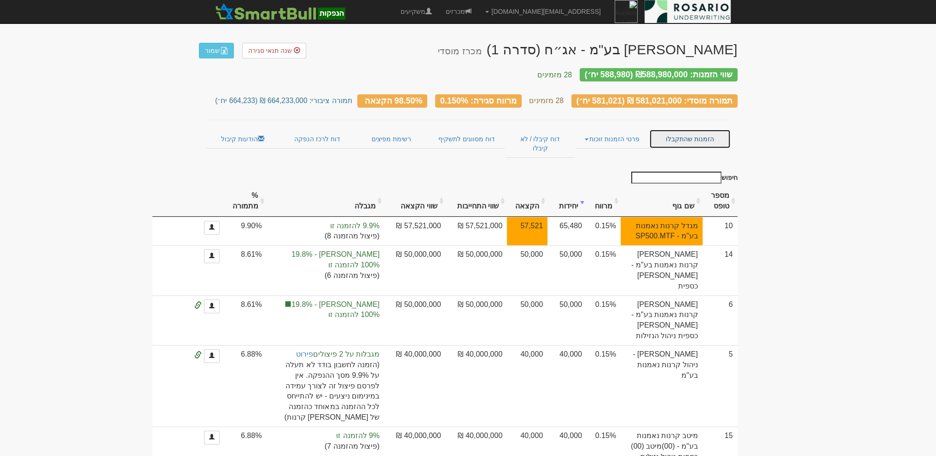
click at [696, 134] on link "הזמנות שהתקבלו" at bounding box center [689, 138] width 81 height 19
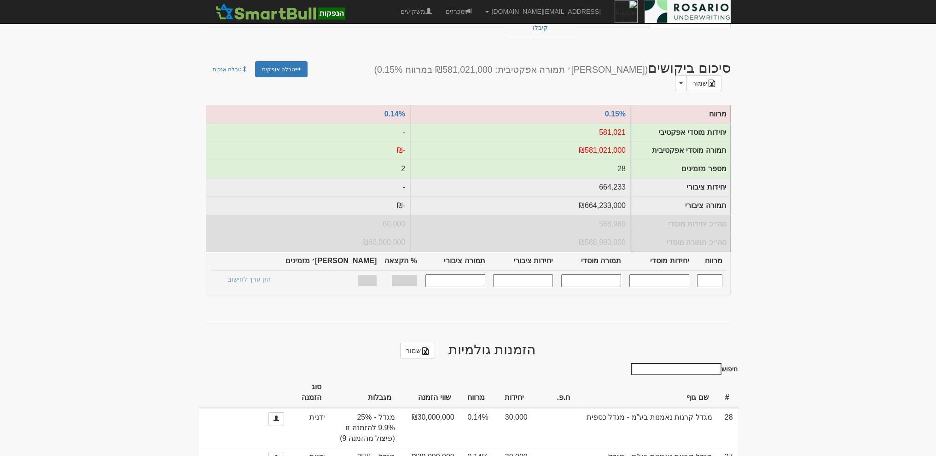
scroll to position [230, 0]
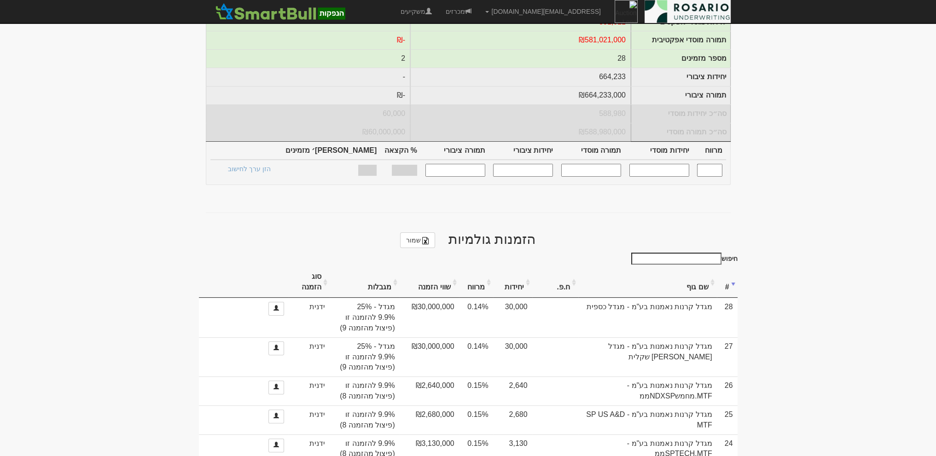
click at [499, 267] on th "יחידות" at bounding box center [512, 282] width 39 height 31
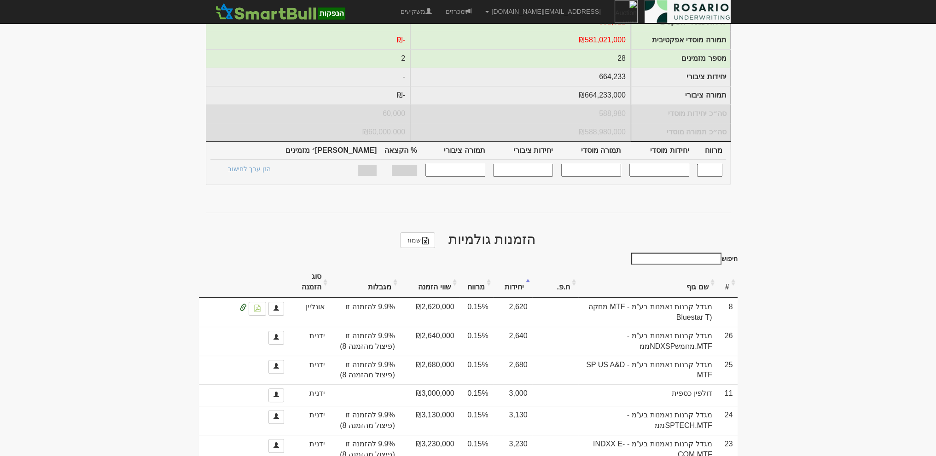
click at [499, 267] on th "יחידות" at bounding box center [512, 282] width 39 height 31
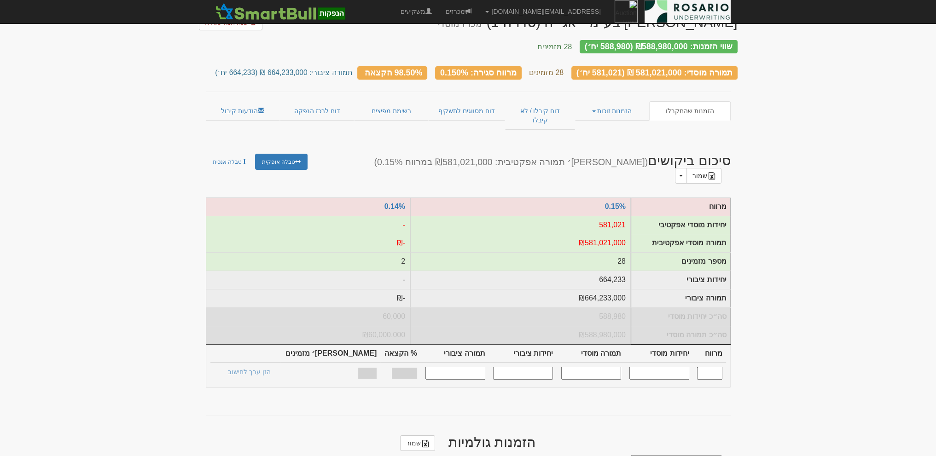
scroll to position [0, 0]
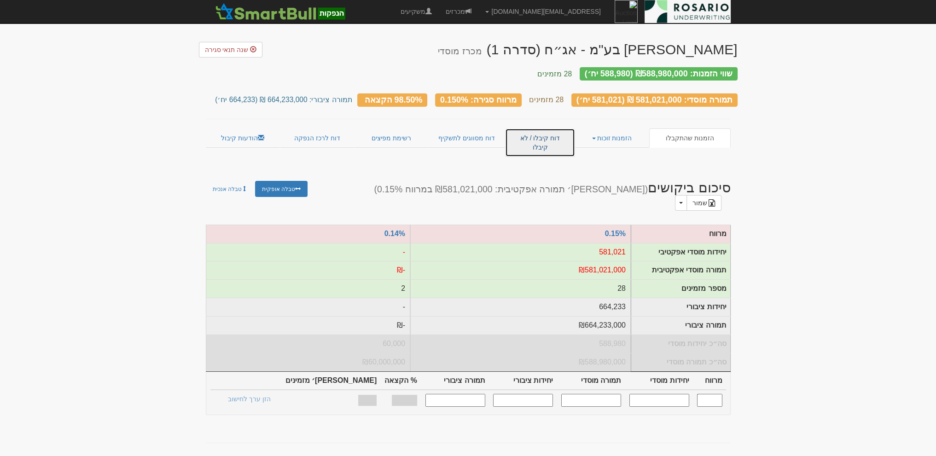
click at [521, 133] on link "דוח קיבלו / לא קיבלו" at bounding box center [540, 142] width 70 height 29
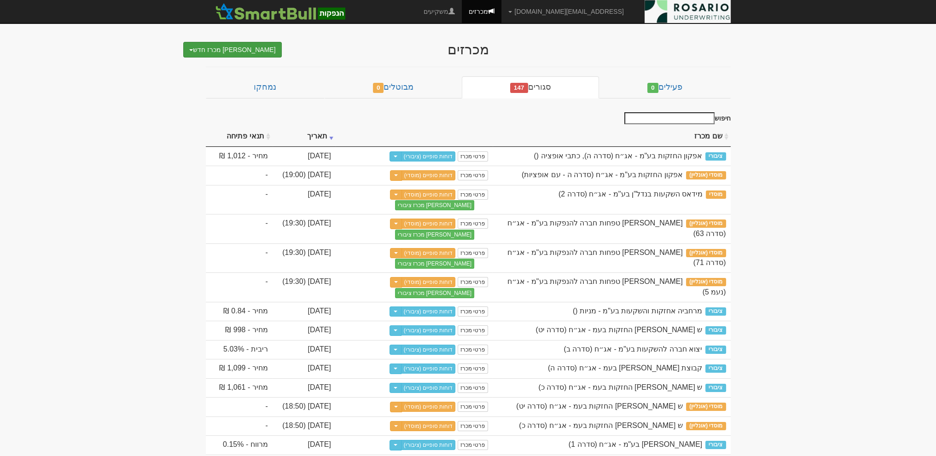
click at [250, 51] on button "צור מכרז חדש" at bounding box center [232, 50] width 99 height 16
click at [250, 62] on link "מוסדי" at bounding box center [230, 67] width 101 height 12
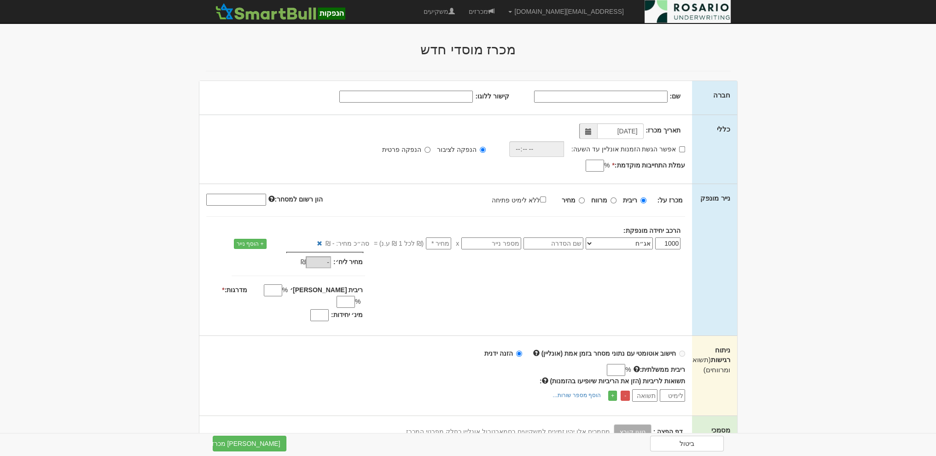
click at [618, 91] on input "שם:" at bounding box center [601, 97] width 134 height 12
type input "s"
type input "[PERSON_NAME] בע"מ"
click at [431, 95] on input "קישור ללוגו:" at bounding box center [406, 97] width 134 height 12
click at [433, 96] on input "קישור ללוגו:" at bounding box center [406, 97] width 134 height 12
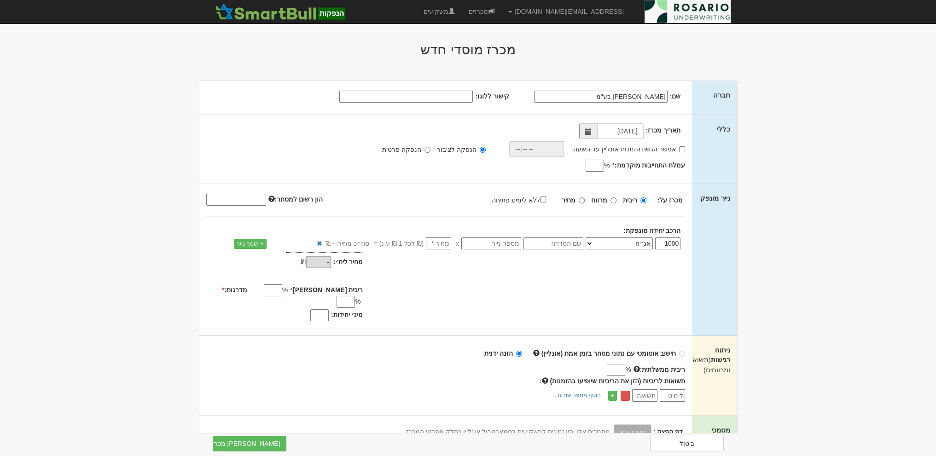
click at [471, 112] on div "שם: דניאל פקדונות בע"מ קישור ללוגו:" at bounding box center [445, 98] width 493 height 34
click at [392, 95] on input "קישור ללוגו:" at bounding box center [406, 97] width 134 height 12
click at [395, 95] on input "קישור ללוגו:" at bounding box center [406, 97] width 134 height 12
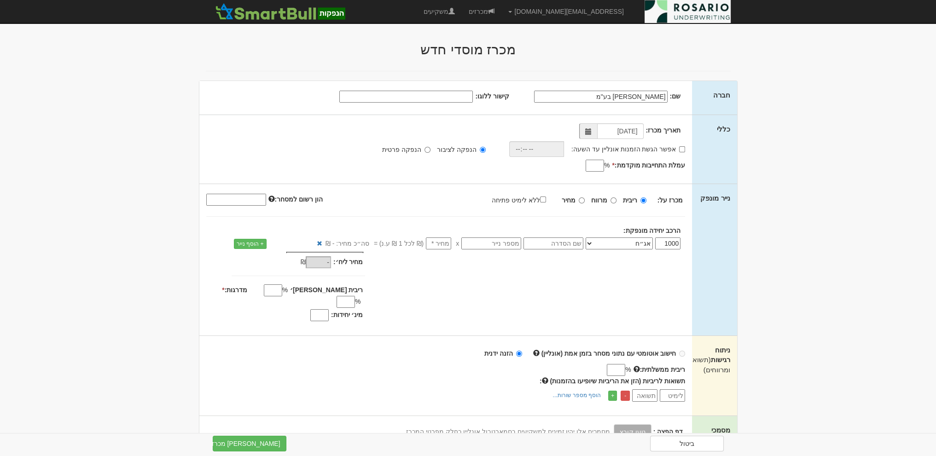
click at [431, 119] on div "תאריך מכרז: 10/08/2025 אפשר הגשת הזמנות אונליין עד השעה: * %" at bounding box center [445, 149] width 493 height 69
click at [590, 130] on span at bounding box center [588, 131] width 6 height 6
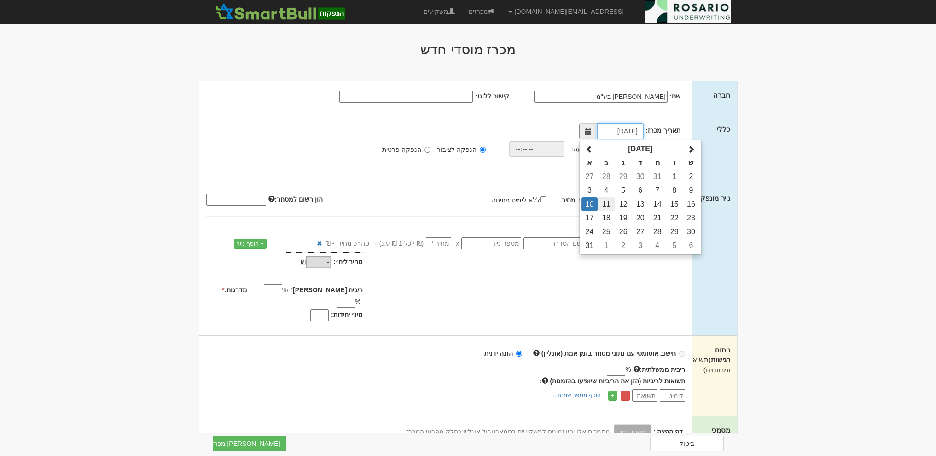
click at [604, 202] on td "11" at bounding box center [606, 205] width 17 height 14
type input "11/08/2025"
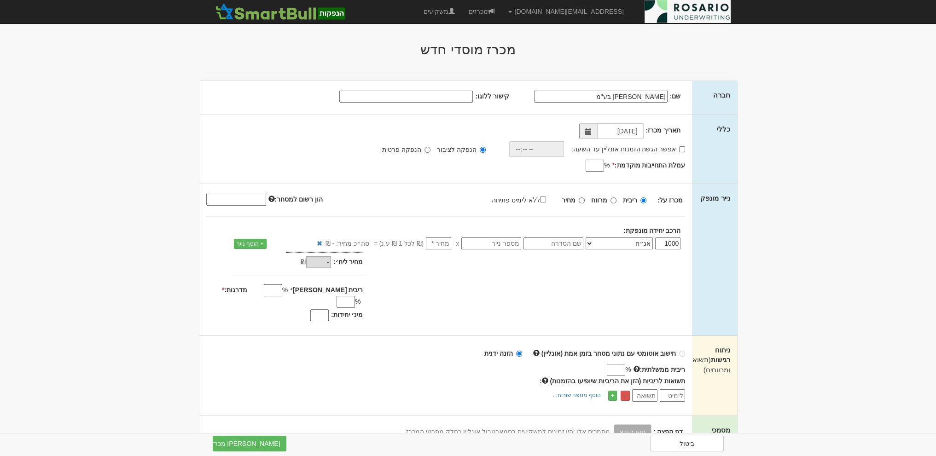
click at [526, 176] on div "תאריך מכרז: 11/08/2025 אפשר הגשת הזמנות אונליין עד השעה: * %" at bounding box center [445, 149] width 493 height 69
click at [680, 151] on input "אפשר הגשת הזמנות אונליין עד השעה:" at bounding box center [682, 149] width 6 height 6
checkbox input "true"
click at [528, 149] on input "time" at bounding box center [534, 149] width 55 height 16
type input "18:00"
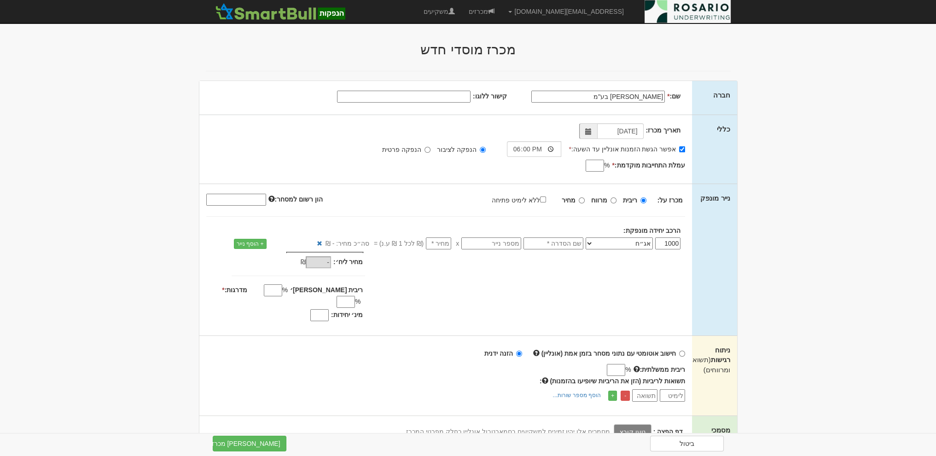
click at [536, 165] on div "%" at bounding box center [552, 166] width 120 height 11
click at [593, 165] on input "עמלת התחייבות מוקדמת: *" at bounding box center [595, 166] width 18 height 12
type input "0.04"
click at [555, 165] on div "% 0.04" at bounding box center [552, 166] width 120 height 11
click at [619, 198] on div "מכרז על: ריבית מרווח מחיר ללא לימיט פתיחה (במידה ויוזנו הצעות בשווי נמוך מ-₪800…" at bounding box center [592, 200] width 200 height 10
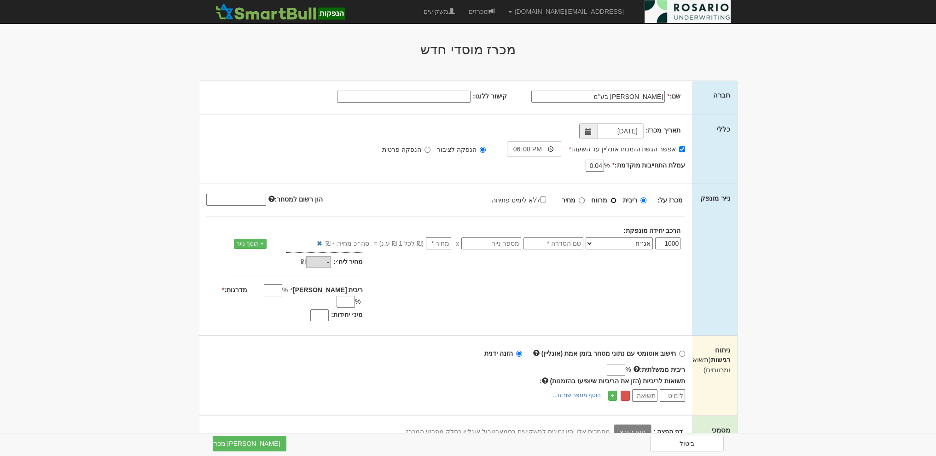
click at [613, 200] on input "מרווח" at bounding box center [614, 201] width 6 height 6
radio input "true"
click at [545, 197] on input "ללא לימיט פתיחה" at bounding box center [543, 200] width 6 height 6
click at [546, 197] on input "ללא לימיט פתיחה" at bounding box center [543, 200] width 6 height 6
click at [544, 197] on input "ללא לימיט פתיחה" at bounding box center [543, 200] width 6 height 6
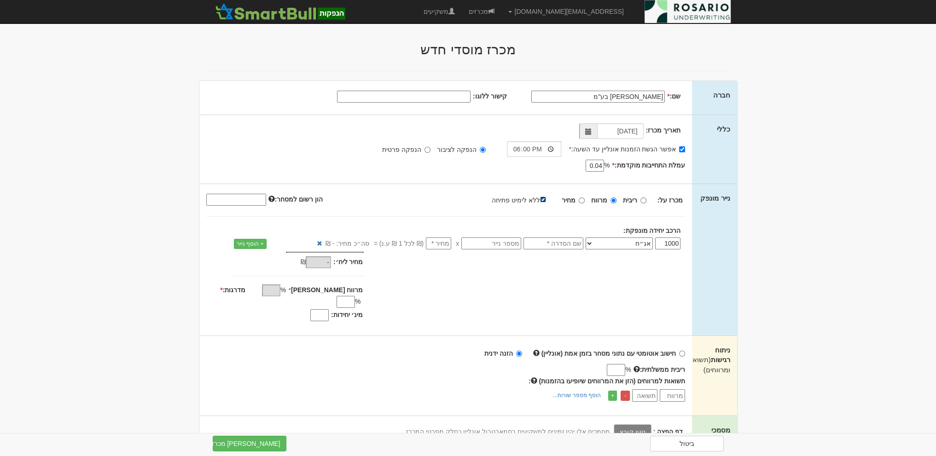
click at [545, 197] on input "ללא לימיט פתיחה" at bounding box center [543, 200] width 6 height 6
checkbox input "false"
click at [280, 290] on input "מרווח מקס׳" at bounding box center [271, 291] width 18 height 12
type input "0.15"
click at [458, 276] on div "מחיר מינ׳: - ₪ * -" at bounding box center [445, 288] width 493 height 72
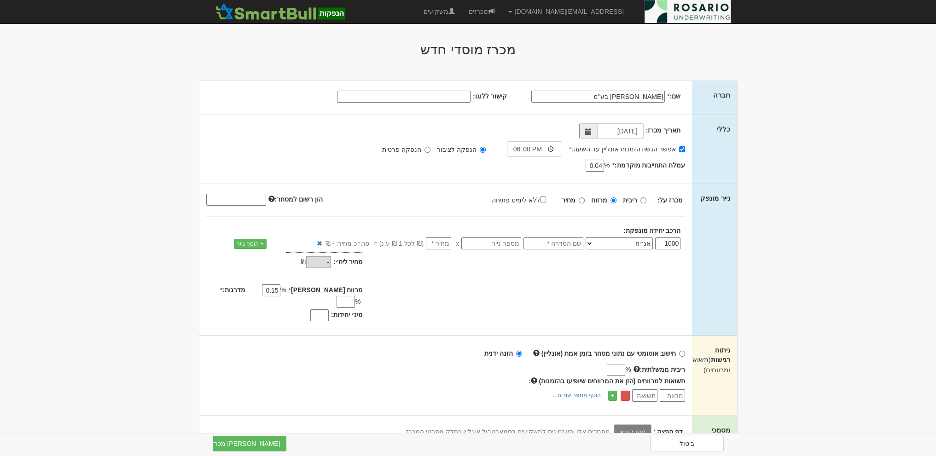
click at [598, 241] on select "אג״ח אג״ח להמרה מניות כתבי אופציה ניירות ערך מסחריים אופציות רכש כתבי התחייבות …" at bounding box center [619, 244] width 67 height 12
click at [556, 241] on input "text" at bounding box center [553, 244] width 60 height 12
type input "c"
type input "ב"
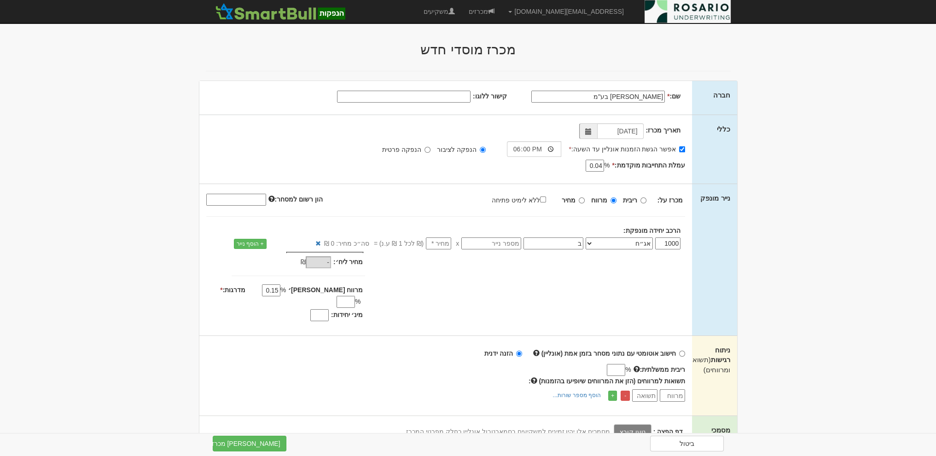
click at [448, 245] on input "number" at bounding box center [438, 244] width 25 height 12
type input "1"
type input "1,000"
type input "1"
click at [443, 176] on div "תאריך מכרז: 11/08/2025 אפשר הגשת הזמנות אונליין עד השעה: * 18:00 * % 0.04" at bounding box center [445, 149] width 493 height 69
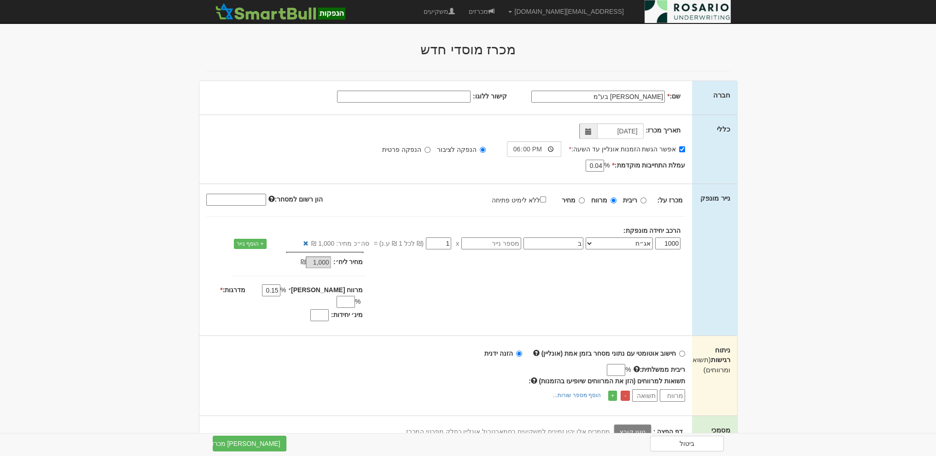
click at [337, 296] on input "מדרגות: *" at bounding box center [346, 302] width 18 height 12
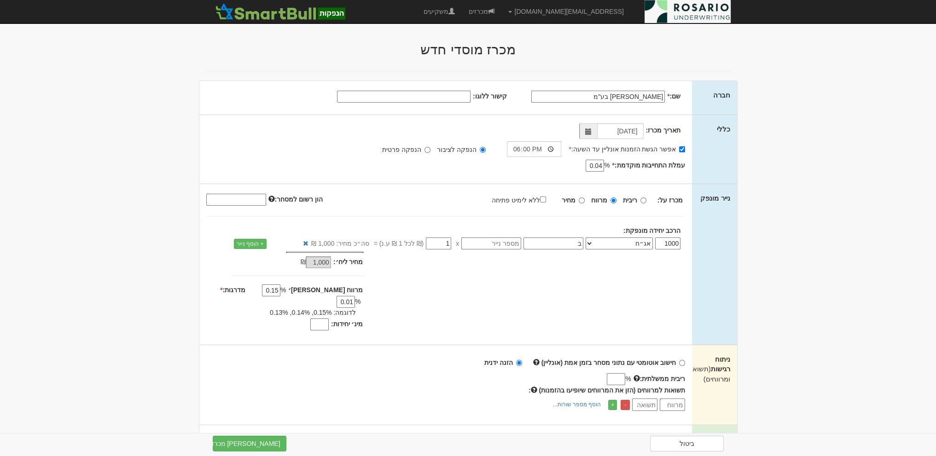
type input "0.01"
click at [455, 289] on div "מחיר מינ׳: 1,000 ₪ * %" at bounding box center [445, 292] width 493 height 81
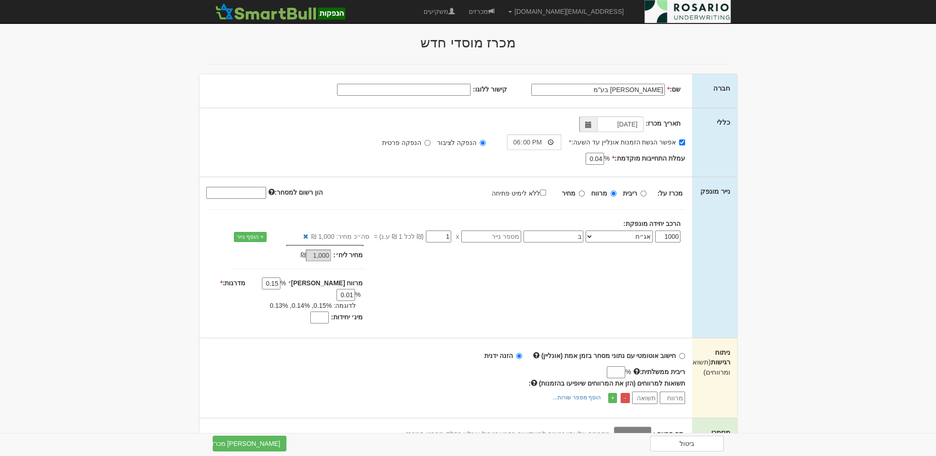
scroll to position [149, 0]
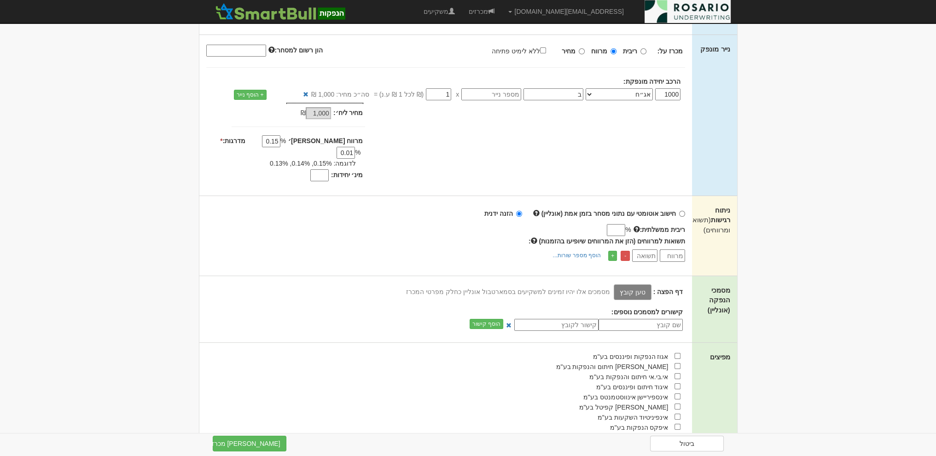
click at [640, 285] on label "טען קובץ" at bounding box center [633, 293] width 38 height 16
click at [612, 287] on input "טען קובץ" at bounding box center [612, 292] width 0 height 10
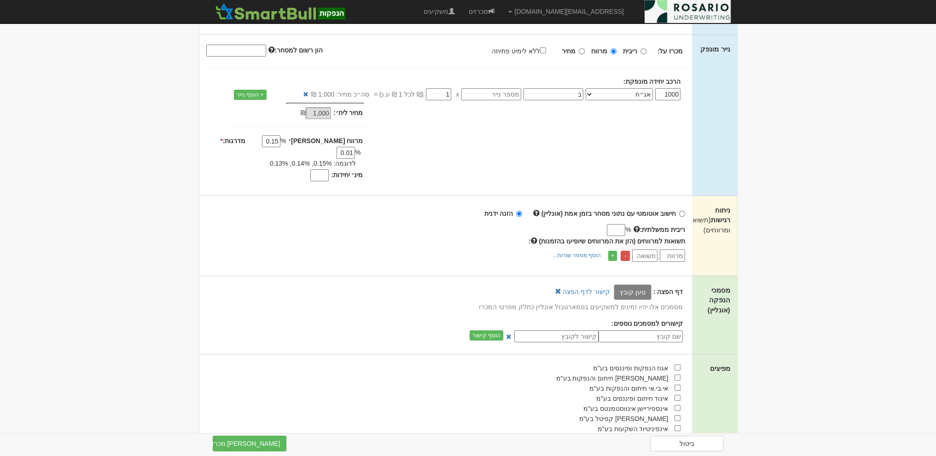
click at [356, 250] on div "+ הוסף מספר שורות... מספר שורות:" at bounding box center [443, 256] width 488 height 12
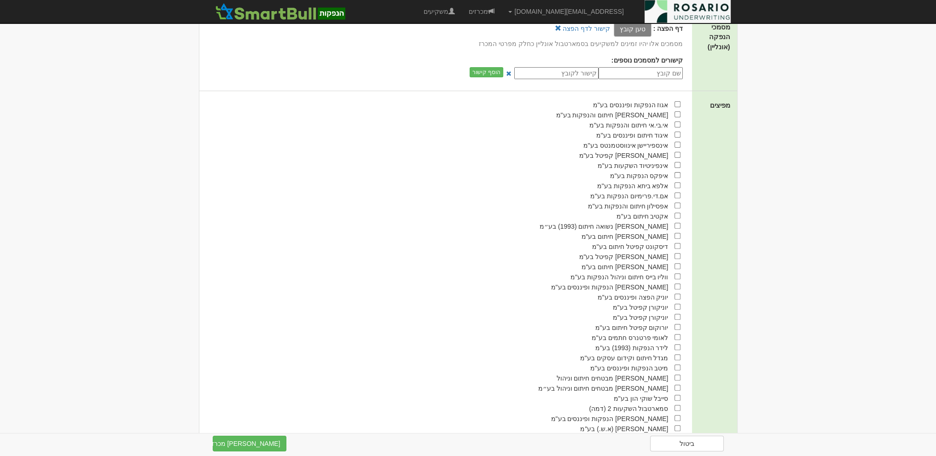
scroll to position [442, 0]
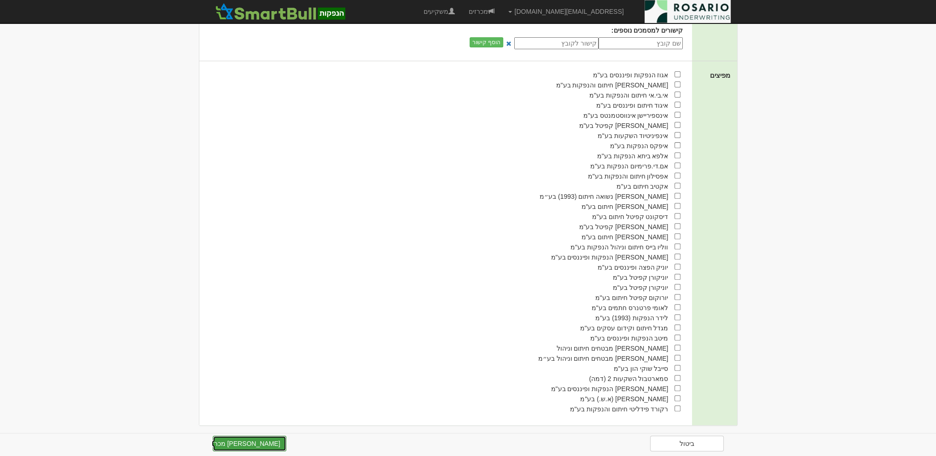
click at [226, 443] on button "צור מכרז" at bounding box center [250, 444] width 74 height 16
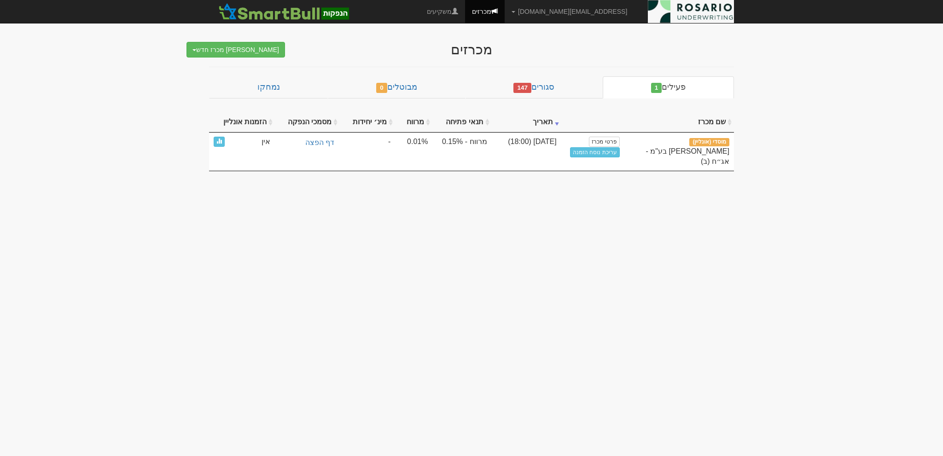
click at [144, 128] on body "sea@rosario-capital.co.il הגדרות חשבונות הנפקה תבניות הודעות קיבול X" at bounding box center [471, 228] width 943 height 456
